Goal: Contribute content: Add original content to the website for others to see

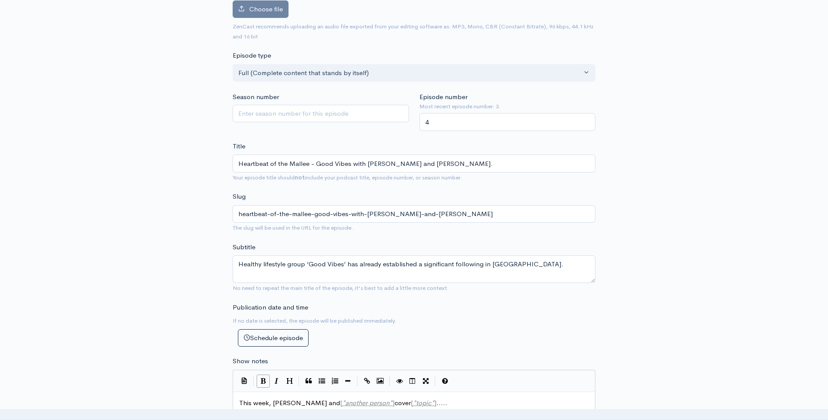
scroll to position [87, 0]
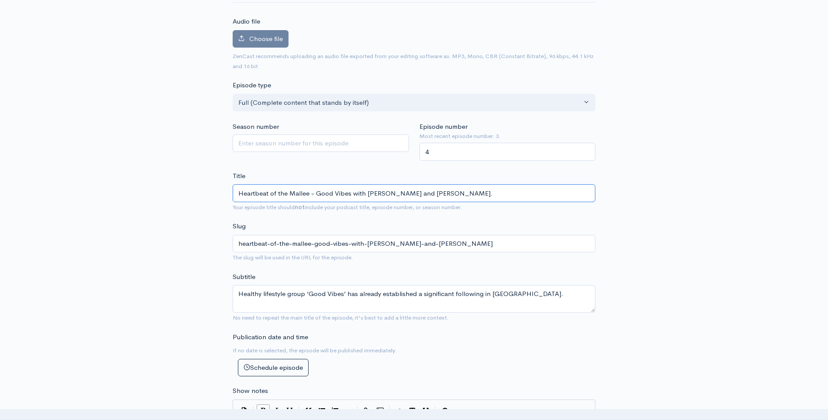
drag, startPoint x: 367, startPoint y: 193, endPoint x: 457, endPoint y: 194, distance: 90.4
click at [457, 194] on input "Heartbeat of the Mallee - Good Vibes with [PERSON_NAME] and [PERSON_NAME]." at bounding box center [414, 193] width 363 height 18
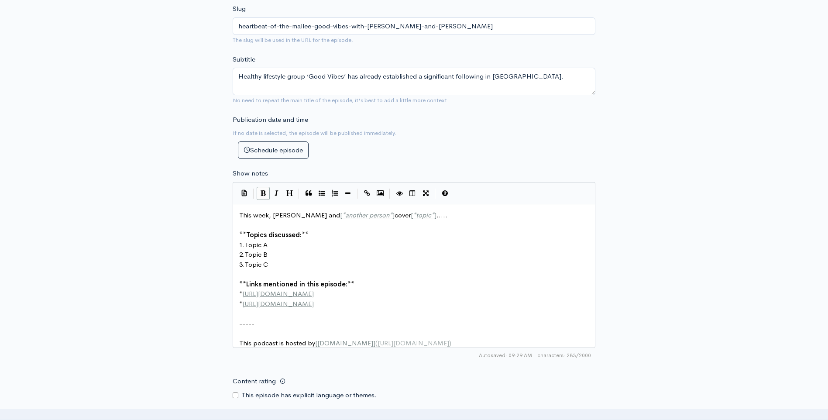
scroll to position [306, 0]
click at [314, 214] on span "This week, [PERSON_NAME] and [ * another person * ] cover [ * topic * ] ....." at bounding box center [343, 214] width 208 height 8
type textarea ","
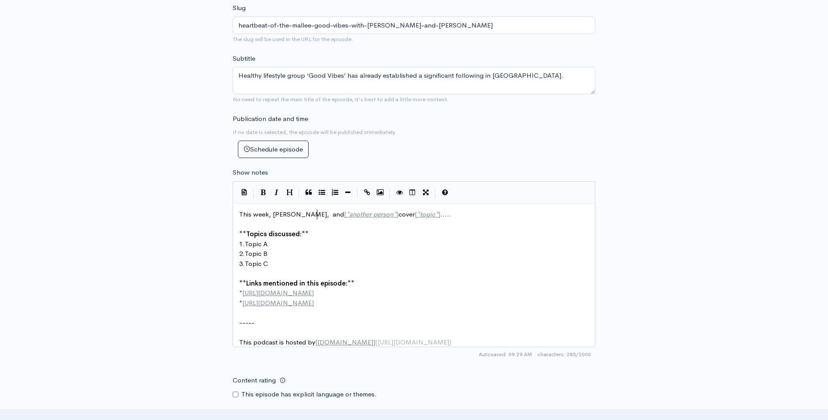
paste textarea
type textarea "and [*another person*]"
drag, startPoint x: 409, startPoint y: 214, endPoint x: 461, endPoint y: 214, distance: 52.4
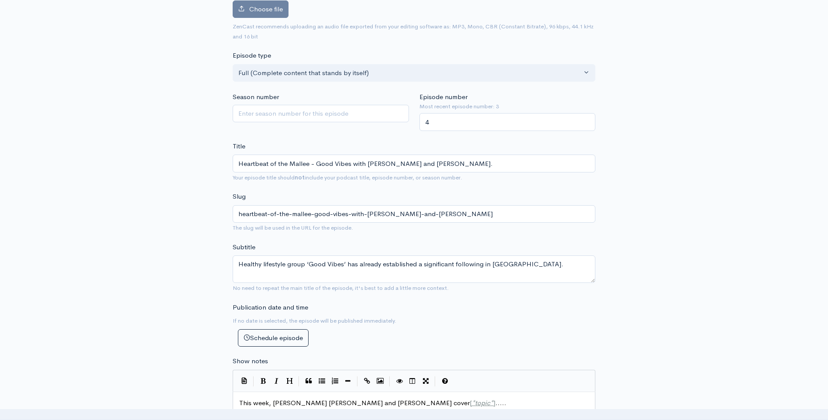
scroll to position [131, 0]
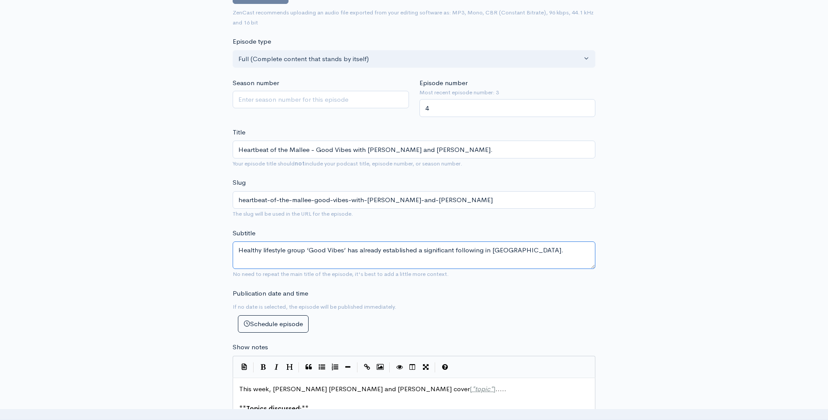
drag, startPoint x: 238, startPoint y: 251, endPoint x: 346, endPoint y: 253, distance: 107.8
click at [346, 253] on textarea "Healthy lifestyle group ‘Good Vibes’ has already established a significant foll…" at bounding box center [414, 255] width 363 height 28
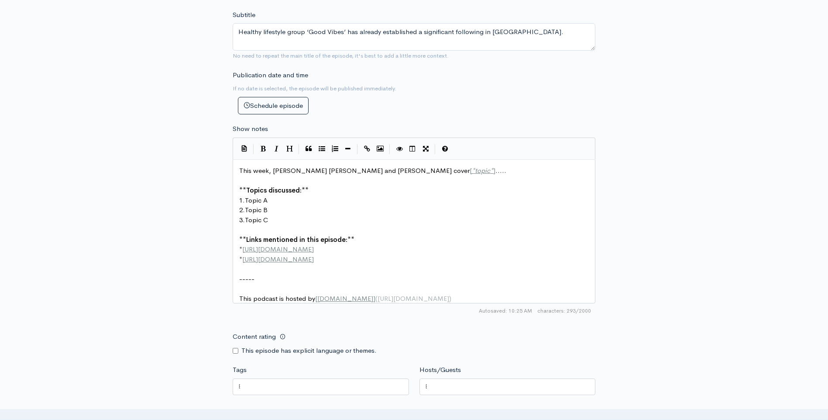
scroll to position [3, 0]
type textarea "[*topic*]....."
drag, startPoint x: 468, startPoint y: 171, endPoint x: 429, endPoint y: 172, distance: 39.7
click at [428, 171] on span "This week, [PERSON_NAME] [PERSON_NAME] and [PERSON_NAME] cover Healthy lifestyl…" at bounding box center [409, 170] width 340 height 8
type textarea "th"
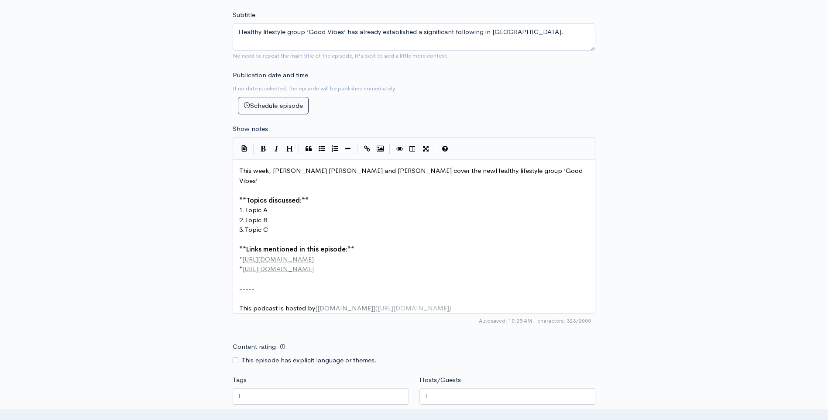
type textarea "e new"
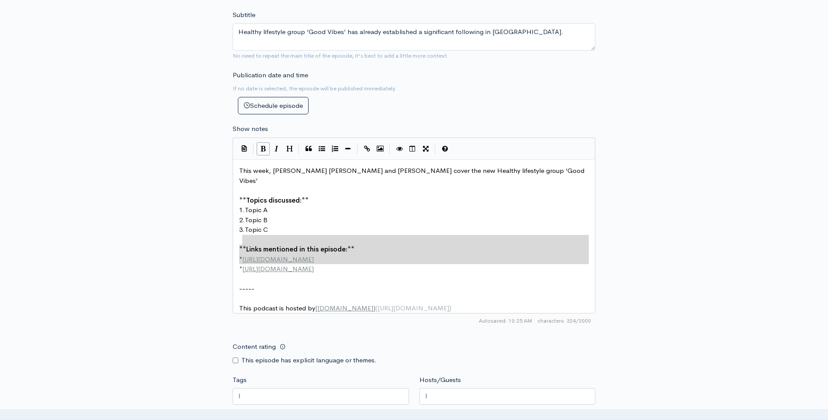
type textarea "**Links mentioned in this episode:** * [URL][DOMAIN_NAME] * [URL][DOMAIN_NAME]"
drag, startPoint x: 325, startPoint y: 264, endPoint x: 236, endPoint y: 240, distance: 92.2
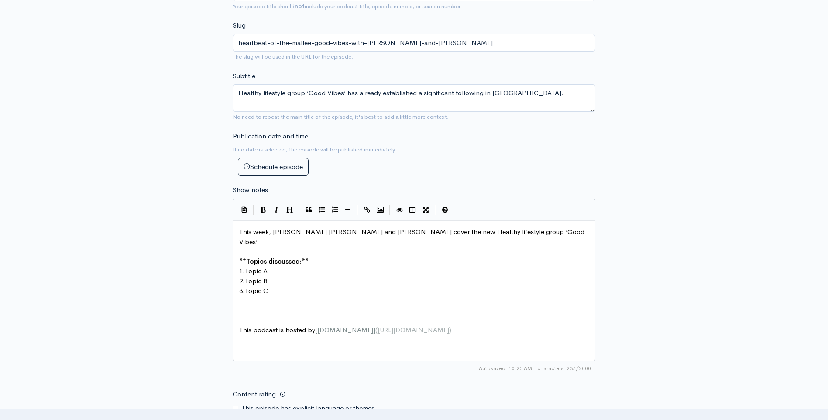
scroll to position [218, 0]
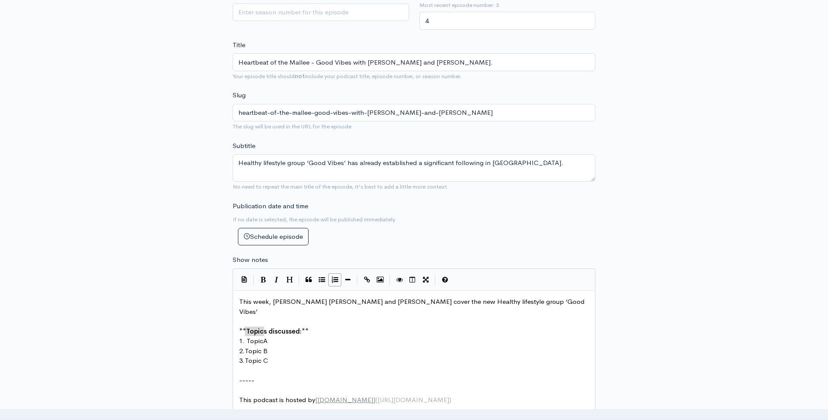
type textarea "Topic A"
drag, startPoint x: 246, startPoint y: 330, endPoint x: 267, endPoint y: 330, distance: 20.5
paste textarea
click at [245, 337] on span "1.Good Vibes" at bounding box center [259, 341] width 41 height 8
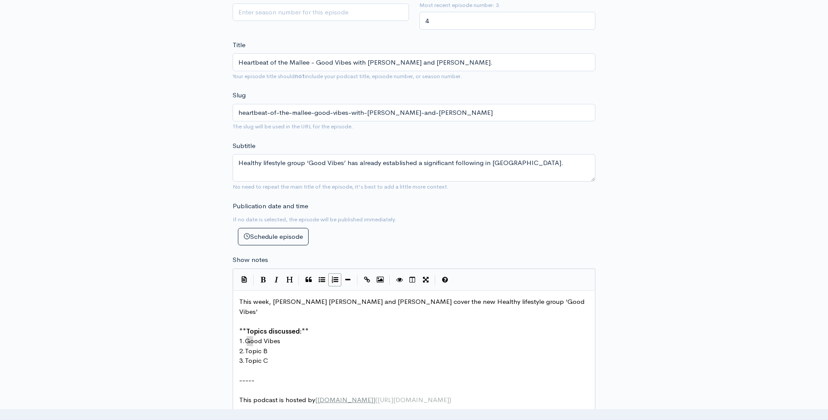
type textarea "Topic B"
drag, startPoint x: 248, startPoint y: 341, endPoint x: 273, endPoint y: 341, distance: 25.3
paste textarea
type textarea "3. Topic C"
drag, startPoint x: 277, startPoint y: 350, endPoint x: 241, endPoint y: 352, distance: 35.8
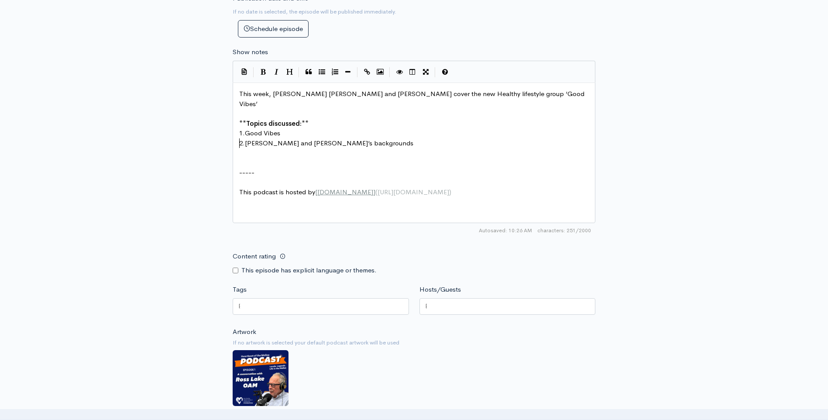
scroll to position [437, 0]
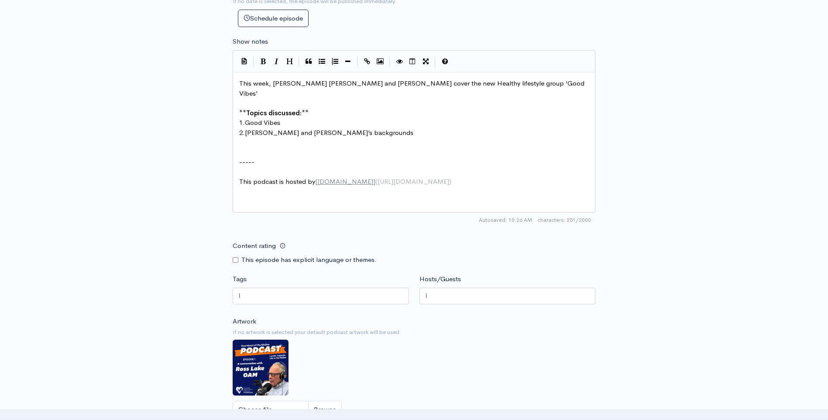
click at [286, 295] on div at bounding box center [321, 296] width 176 height 17
drag, startPoint x: 282, startPoint y: 295, endPoint x: 241, endPoint y: 294, distance: 41.0
click at [241, 294] on div at bounding box center [321, 296] width 176 height 17
click at [237, 294] on div at bounding box center [321, 296] width 176 height 17
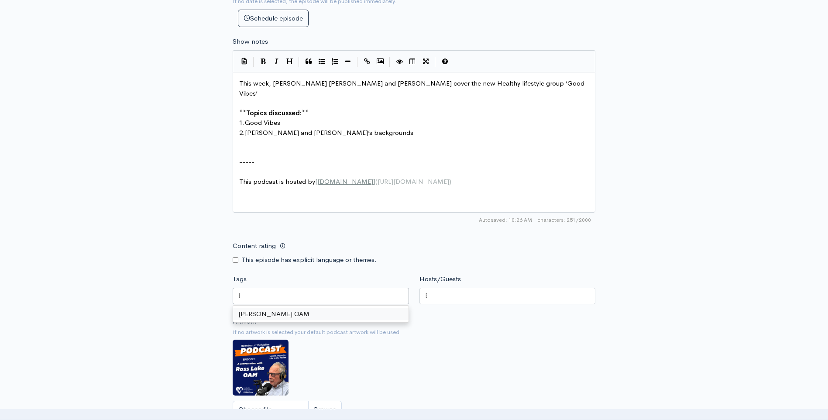
click at [242, 294] on div at bounding box center [321, 296] width 176 height 17
click at [240, 295] on div at bounding box center [321, 296] width 176 height 17
click at [540, 253] on div "Content rating This episode has explicit language or themes." at bounding box center [413, 251] width 373 height 28
click at [471, 288] on div at bounding box center [508, 296] width 176 height 17
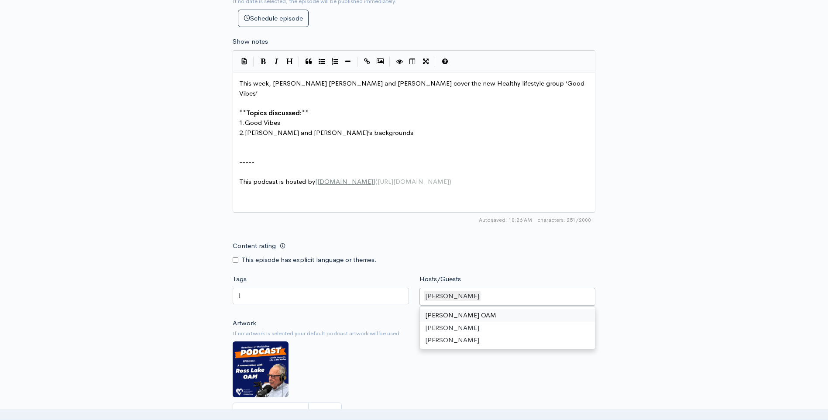
scroll to position [3, 0]
type textarea "[PERSON_NAME]"
drag, startPoint x: 317, startPoint y: 83, endPoint x: 357, endPoint y: 83, distance: 39.7
click at [491, 298] on div "[PERSON_NAME]" at bounding box center [508, 297] width 176 height 18
paste input "[PERSON_NAME]"
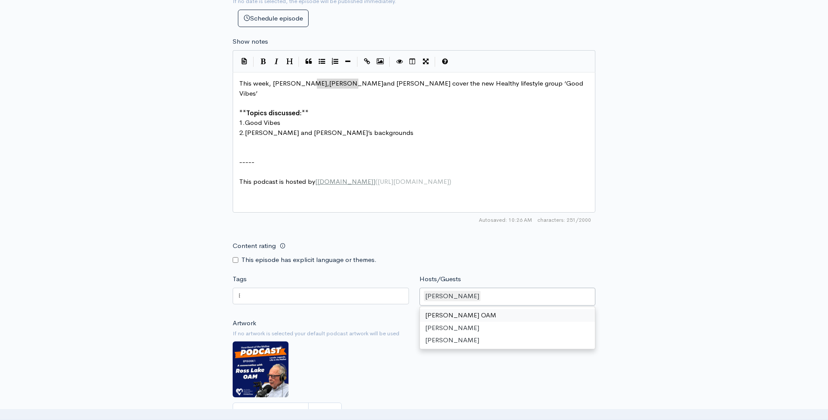
type input "[PERSON_NAME]"
type textarea "[PERSON_NAME]"
drag, startPoint x: 373, startPoint y: 83, endPoint x: 408, endPoint y: 83, distance: 34.9
click at [549, 298] on div "[PERSON_NAME] [PERSON_NAME]" at bounding box center [508, 297] width 176 height 18
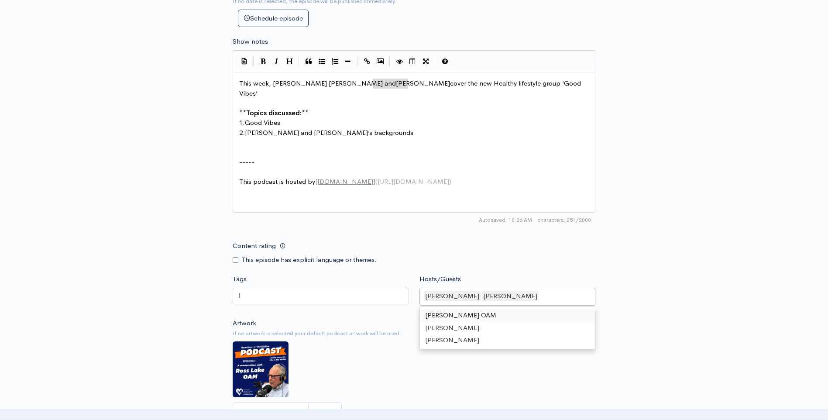
paste input "[PERSON_NAME]"
type input "[PERSON_NAME]"
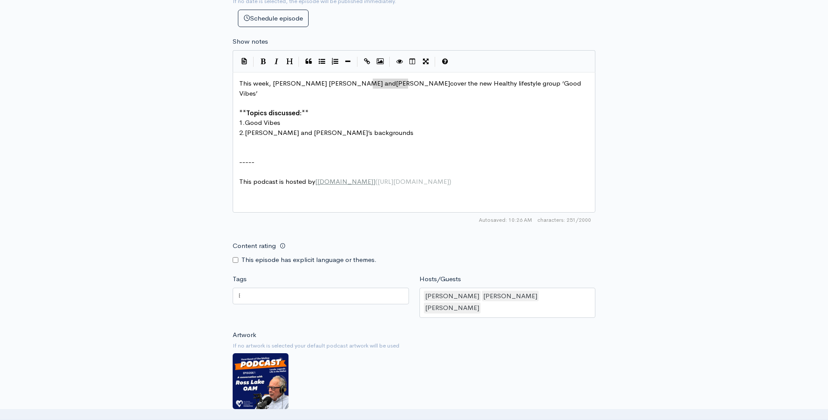
click at [705, 234] on div "New episode Create a new episode Back to episodes Audio file Choose file 0 ZenC…" at bounding box center [414, 56] width 828 height 925
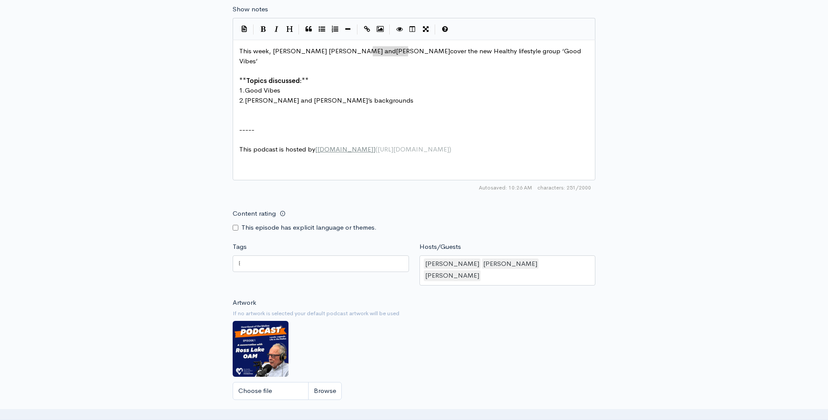
scroll to position [568, 0]
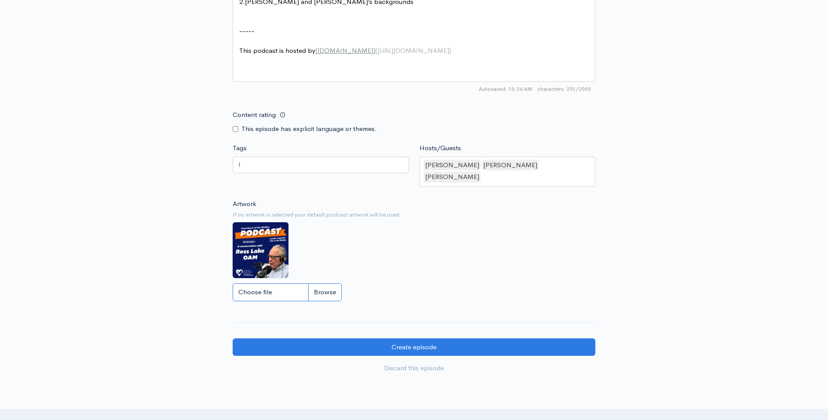
click at [329, 283] on input "Choose file" at bounding box center [287, 292] width 109 height 18
type input "C:\fakepath\Episode 5.png"
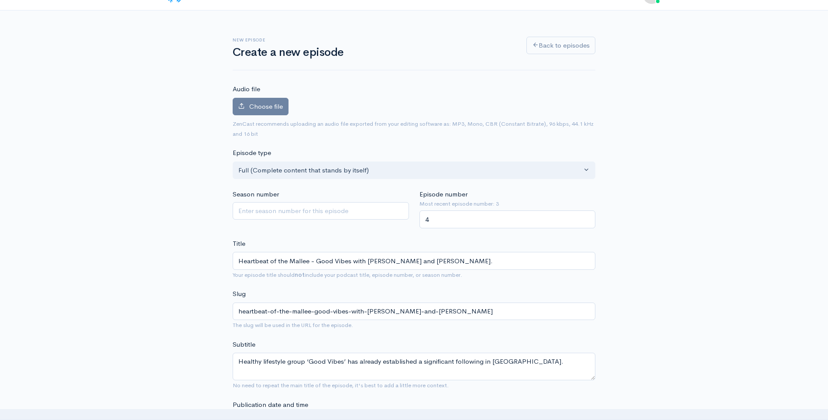
scroll to position [0, 0]
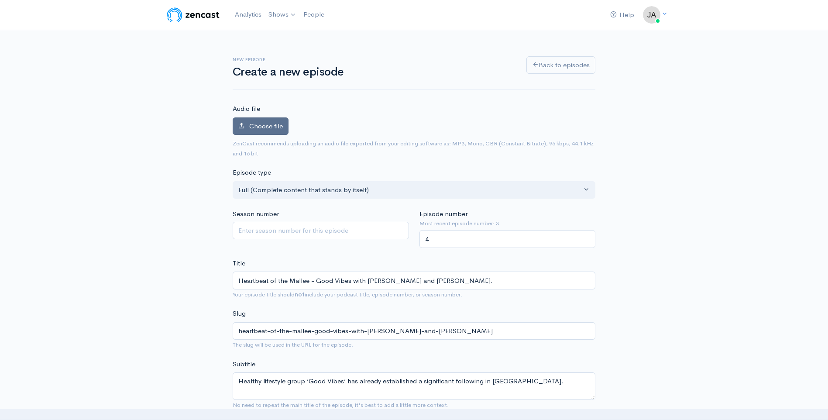
click at [280, 124] on span "Choose file" at bounding box center [266, 126] width 34 height 8
click at [0, 0] on input "Choose file" at bounding box center [0, 0] width 0 height 0
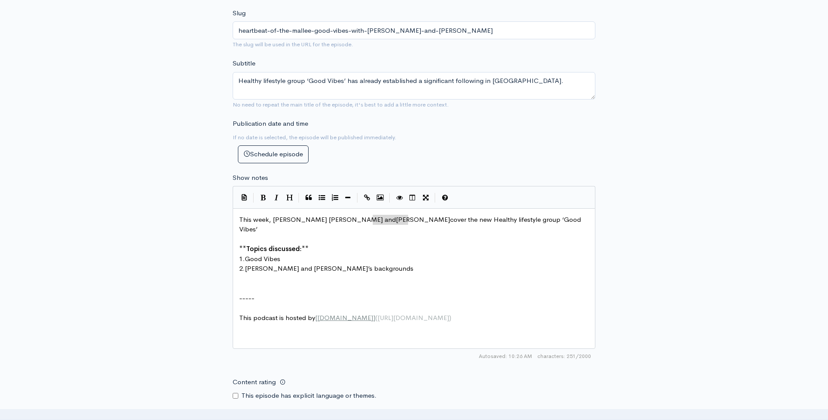
scroll to position [349, 0]
type textarea "**Topics discussed:**"
drag, startPoint x: 318, startPoint y: 239, endPoint x: 235, endPoint y: 235, distance: 83.0
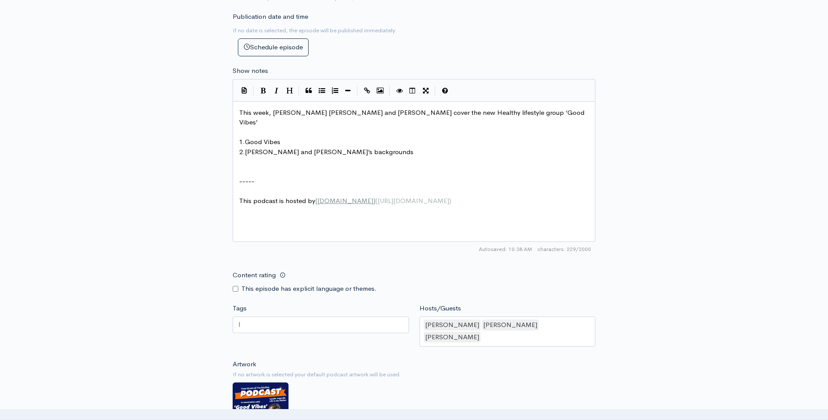
scroll to position [655, 0]
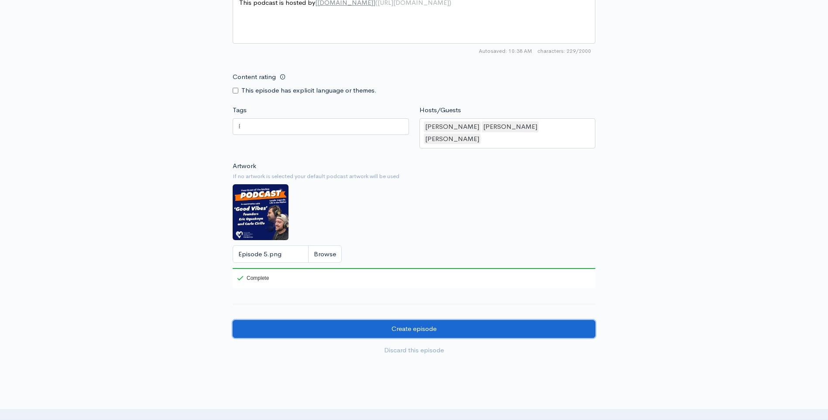
click at [416, 320] on input "Create episode" at bounding box center [414, 329] width 363 height 18
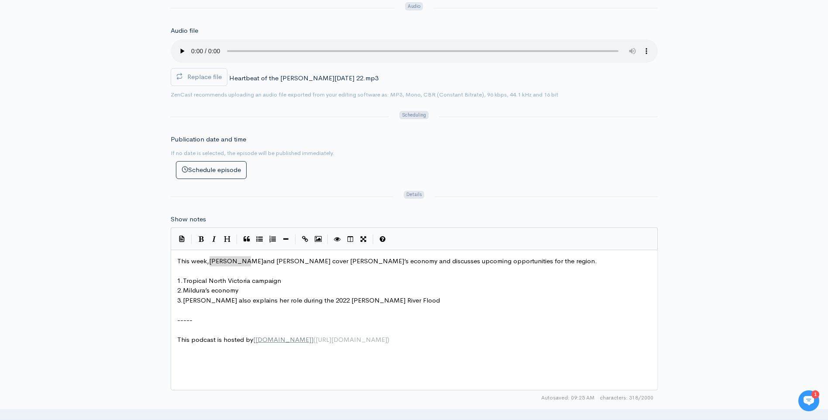
scroll to position [306, 0]
